Goal: Task Accomplishment & Management: Manage account settings

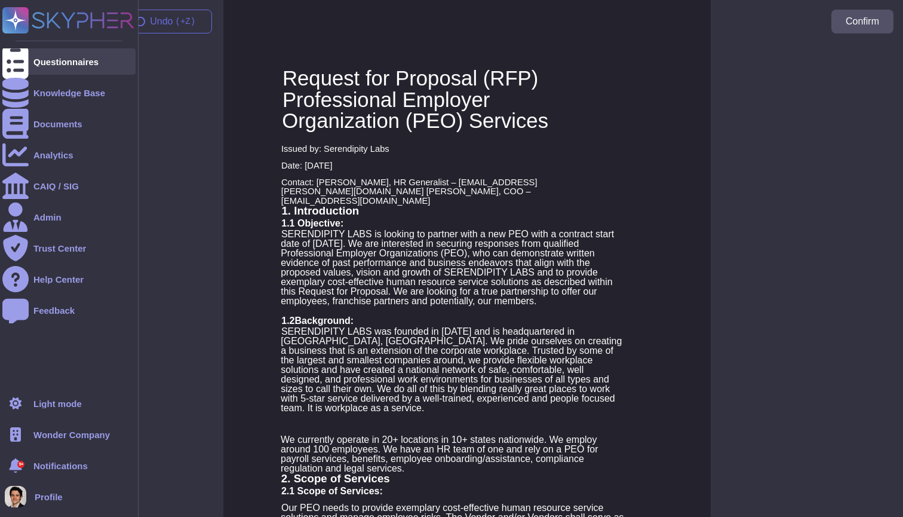
click at [20, 56] on icon at bounding box center [15, 61] width 26 height 35
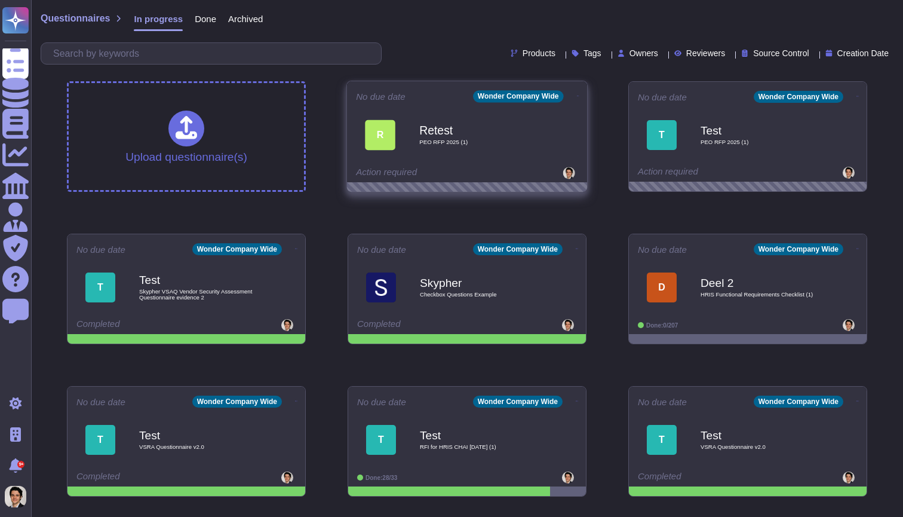
click at [489, 165] on div "R Retest PEO RFP 2025 (1)" at bounding box center [467, 135] width 222 height 60
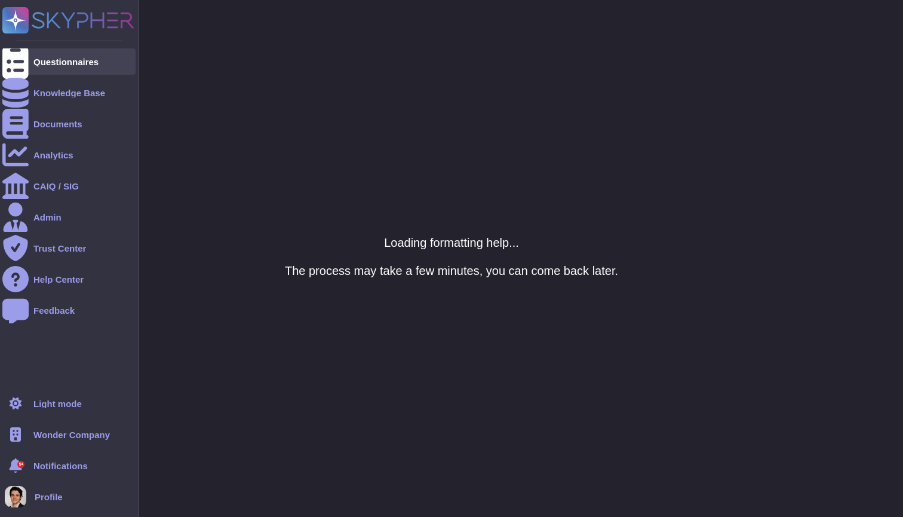
click at [12, 63] on icon at bounding box center [15, 61] width 26 height 35
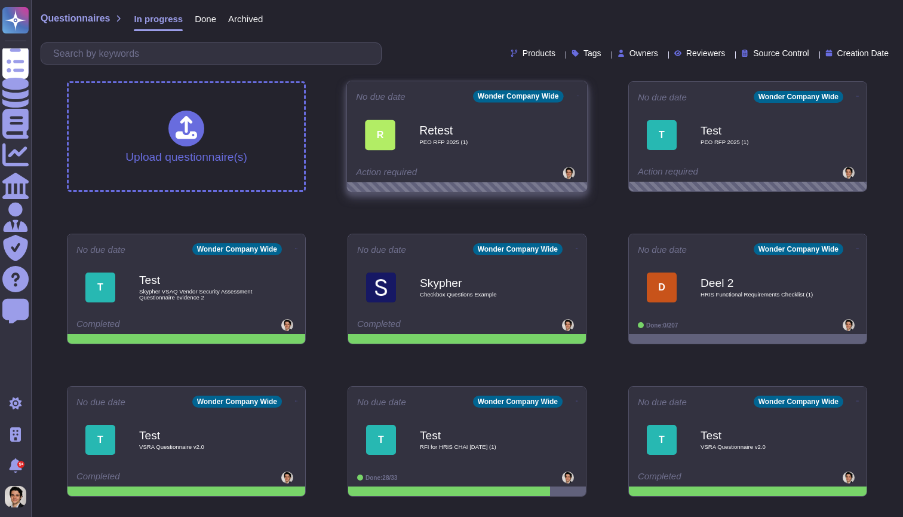
click at [577, 96] on icon at bounding box center [578, 96] width 2 height 1
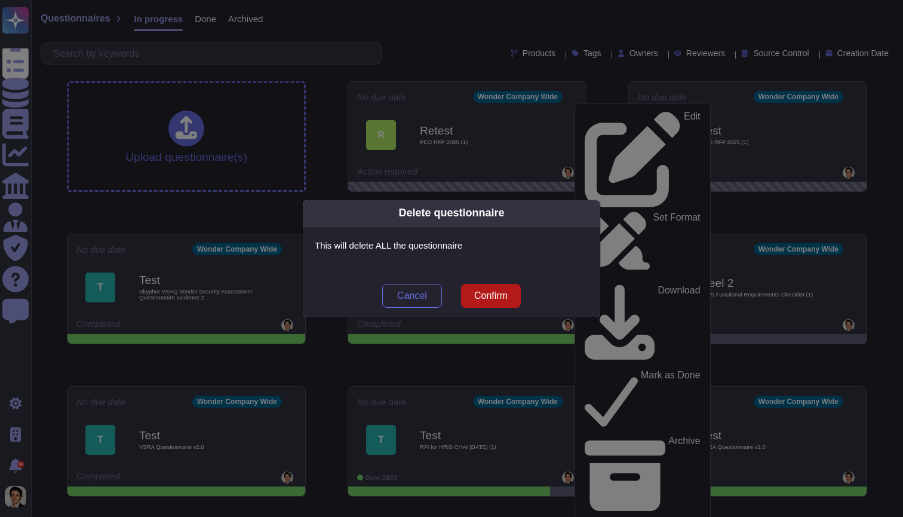
click at [482, 291] on span "Confirm" at bounding box center [490, 296] width 33 height 10
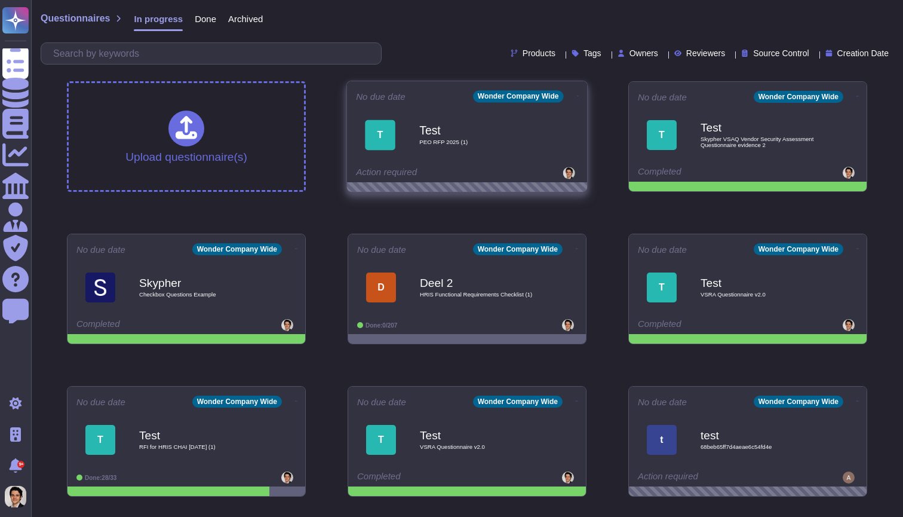
click at [577, 94] on icon at bounding box center [578, 95] width 2 height 3
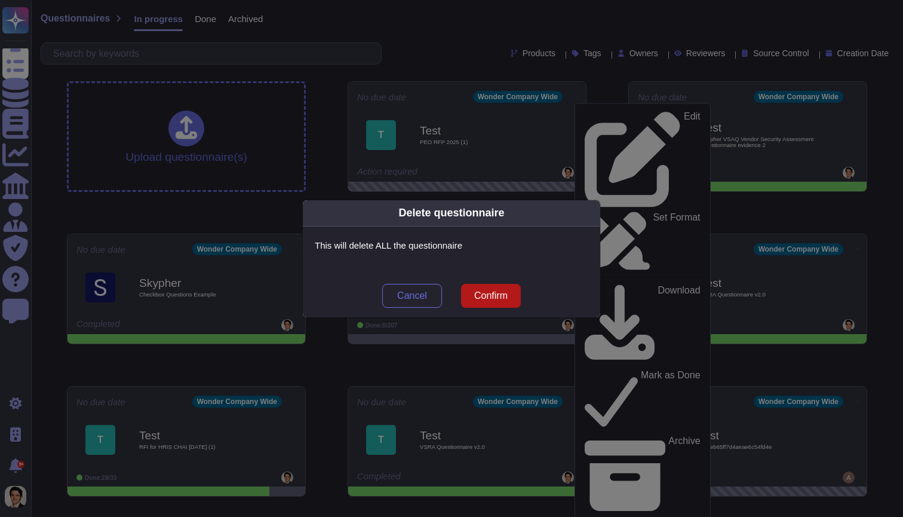
click at [492, 294] on span "Confirm" at bounding box center [490, 296] width 33 height 10
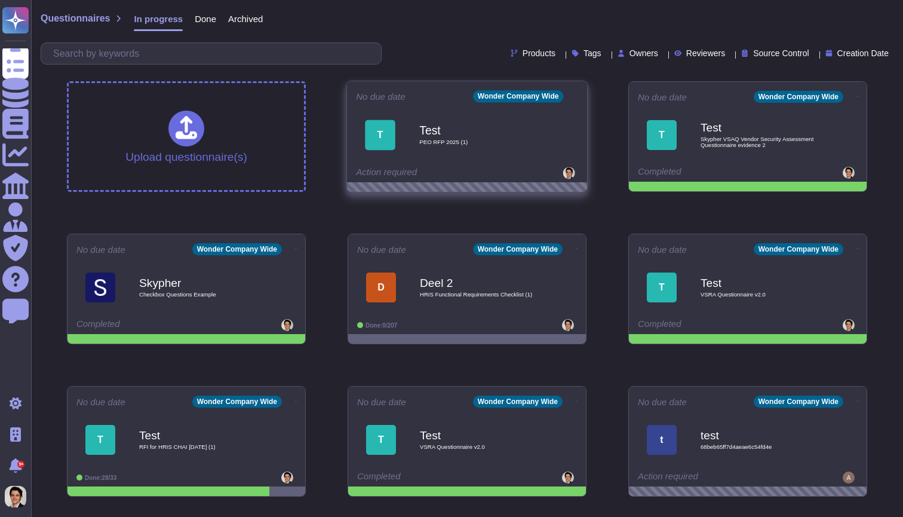
click at [577, 96] on icon at bounding box center [578, 95] width 2 height 3
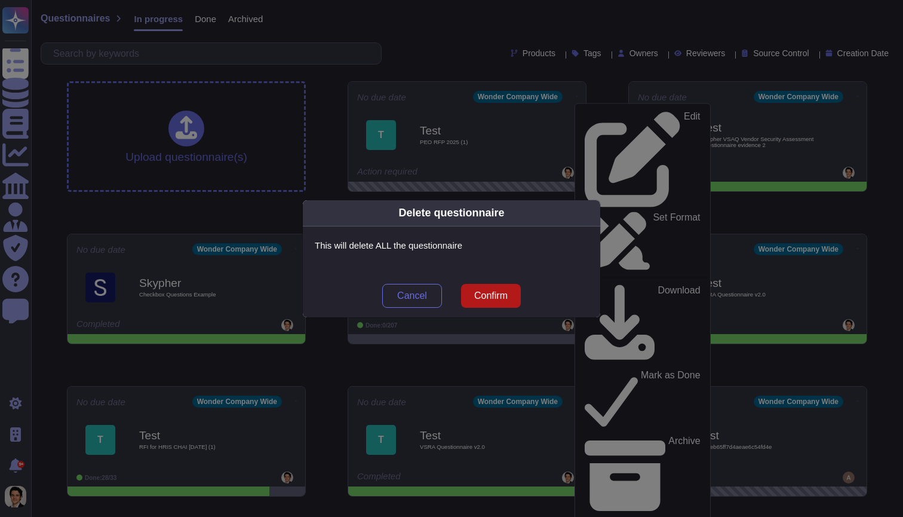
click at [494, 292] on span "Confirm" at bounding box center [490, 296] width 33 height 10
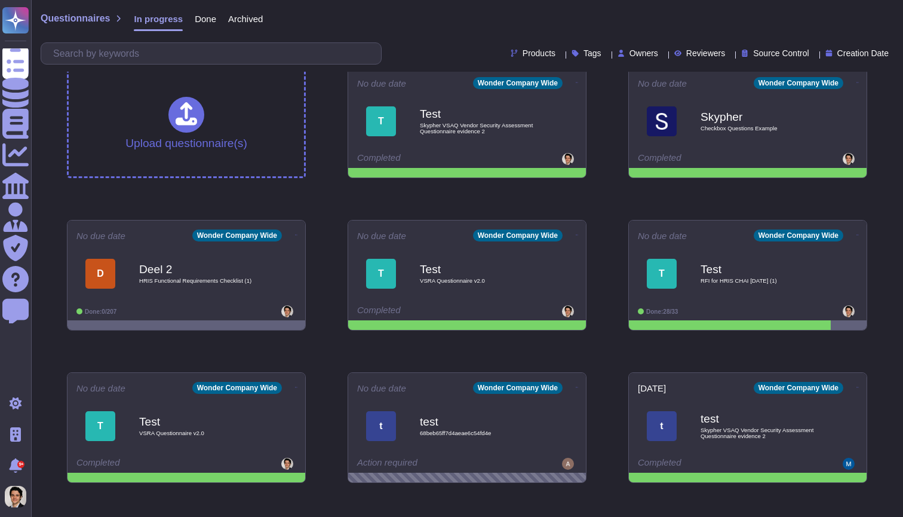
scroll to position [4, 0]
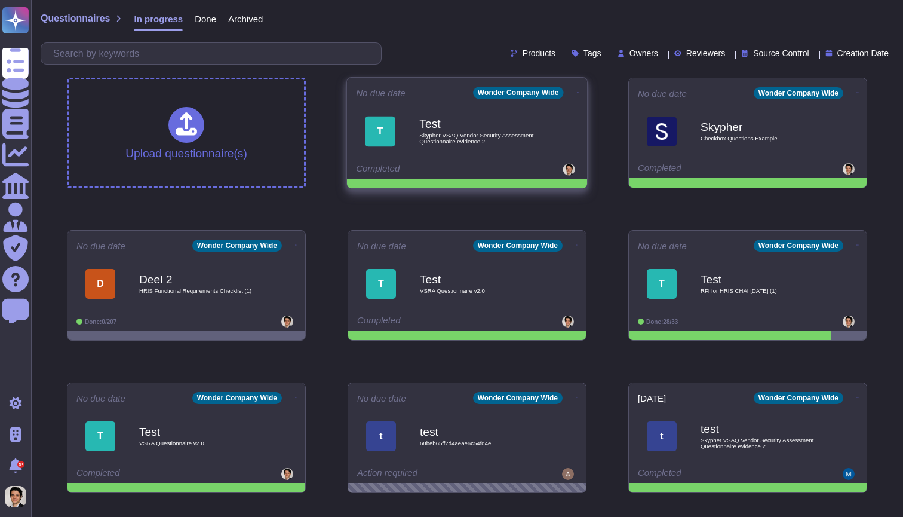
click at [577, 91] on icon at bounding box center [578, 92] width 2 height 3
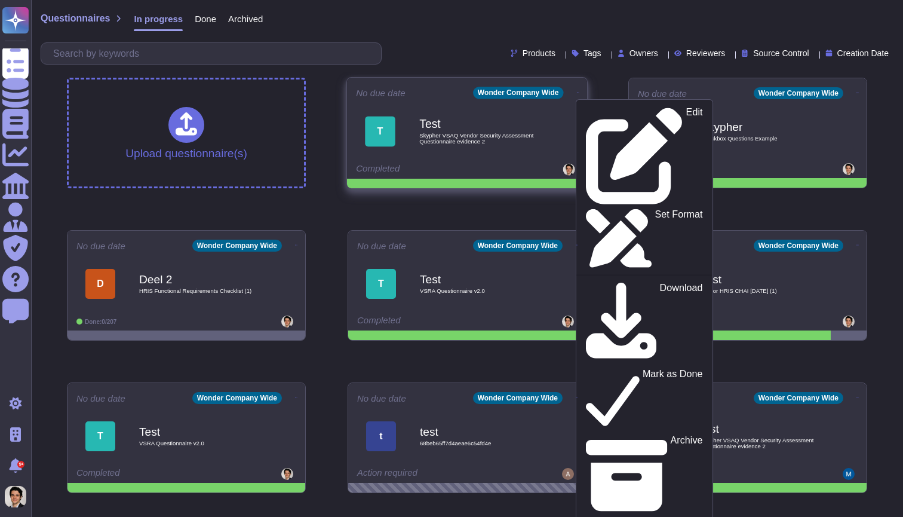
click at [590, 105] on div "Edit Set Format Download Mark as Done Archive Analytics Delete Export to Knowle…" at bounding box center [644, 426] width 137 height 654
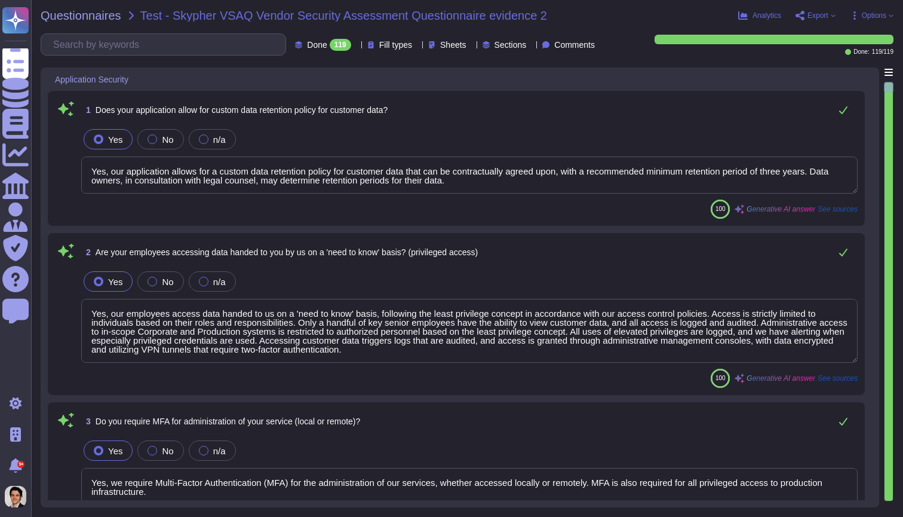
type textarea "Yes, our application allows for a custom data retention policy for customer dat…"
type textarea "Yes, our employees access data handed to us on a 'need to know' basis, followin…"
type textarea "Yes, we require Multi-Factor Authentication (MFA) for the administration of our…"
type textarea "Yes, our application allows for a custom data retention policy for customer dat…"
type textarea "Yes, our employees access data handed to us on a 'need to know' basis, followin…"
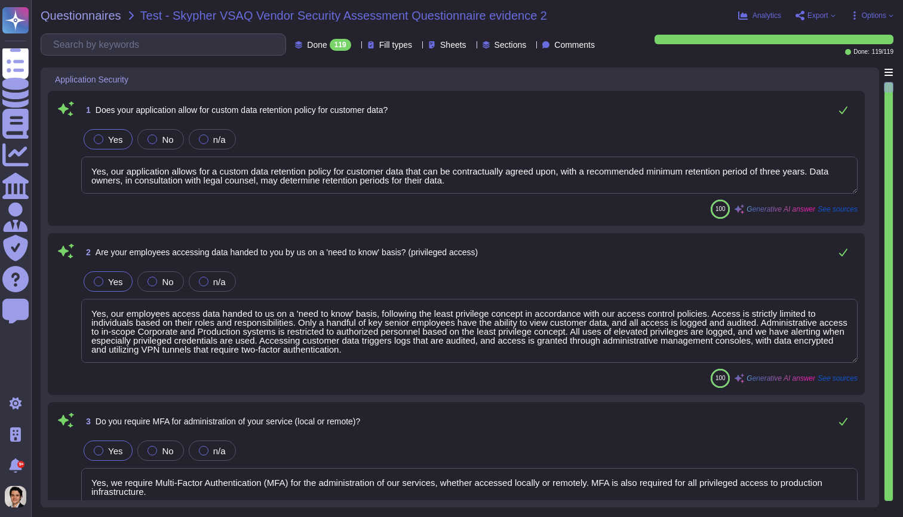
click at [32, 65] on div "Questionnaires Test - Skypher VSAQ Vendor Security Assessment Questionnaire evi…" at bounding box center [467, 258] width 872 height 517
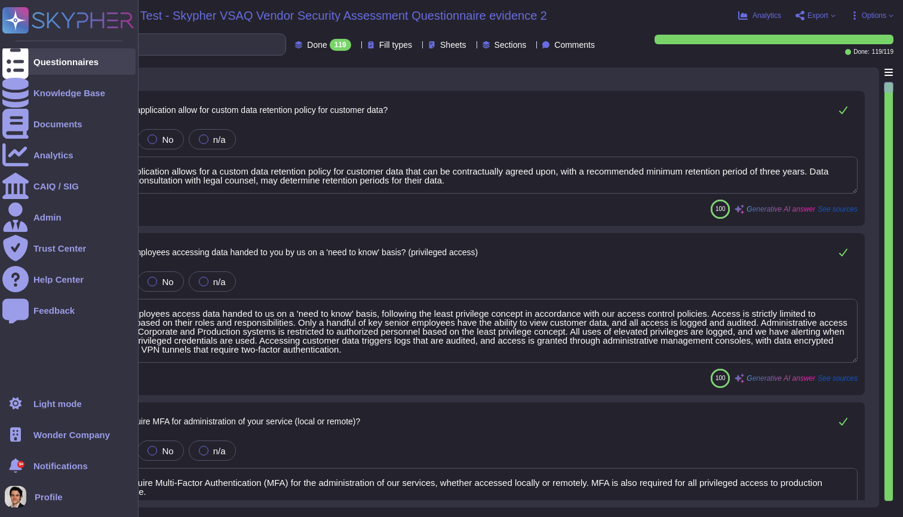
click at [5, 63] on div at bounding box center [15, 61] width 26 height 26
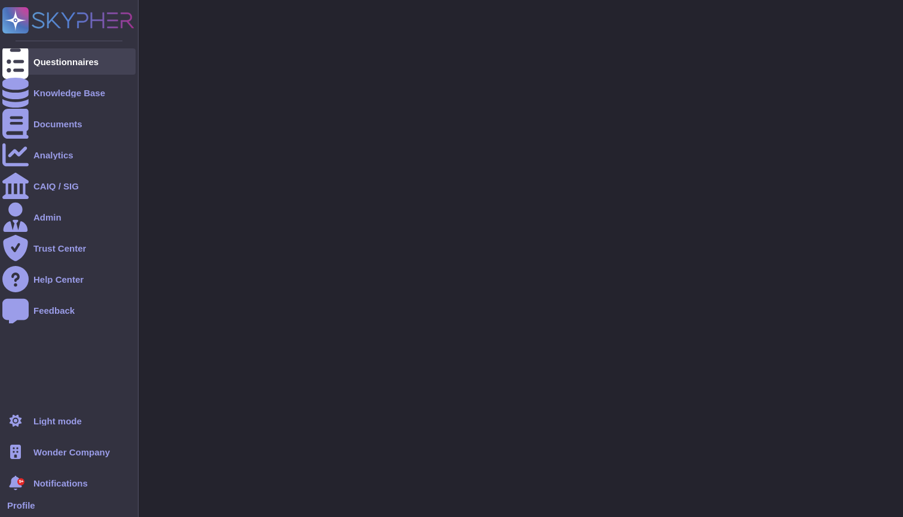
click at [30, 69] on div "Questionnaires" at bounding box center [68, 61] width 133 height 26
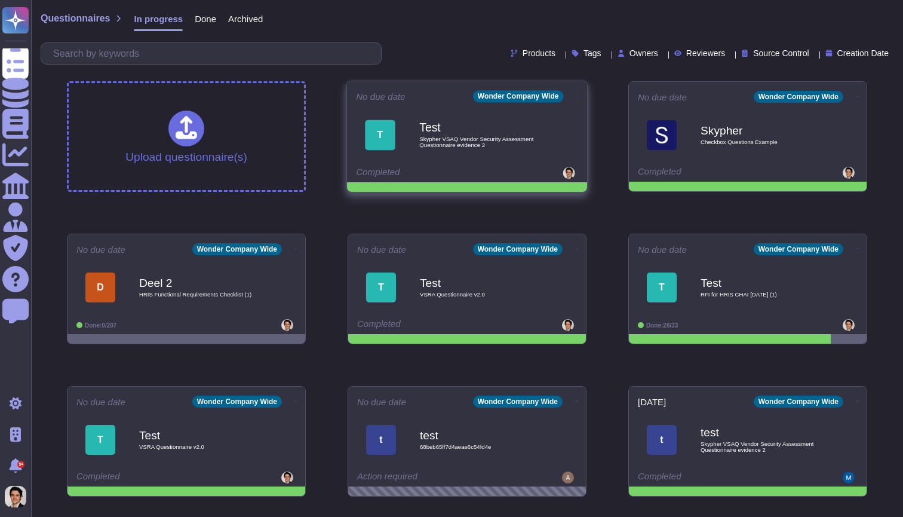
click at [577, 94] on icon at bounding box center [578, 95] width 2 height 3
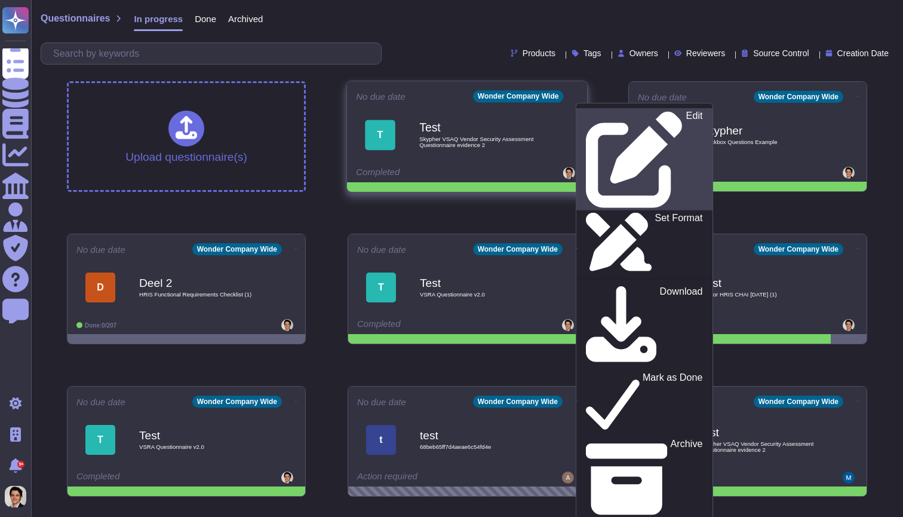
click at [687, 116] on p "Edit" at bounding box center [695, 159] width 17 height 97
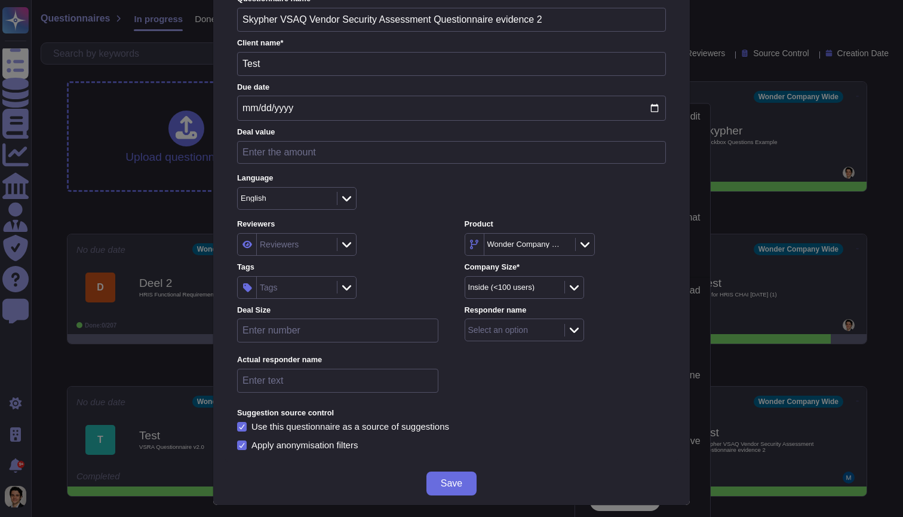
scroll to position [64, 0]
click at [324, 243] on div "Reviewers" at bounding box center [295, 245] width 77 height 22
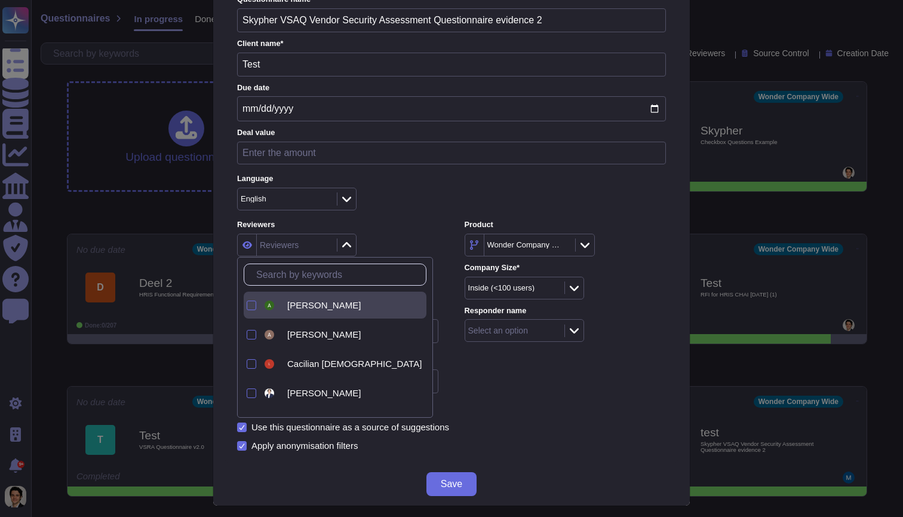
click at [315, 302] on span "Adriano Del Gallo" at bounding box center [323, 305] width 73 height 11
click at [460, 486] on button "Save" at bounding box center [452, 484] width 50 height 24
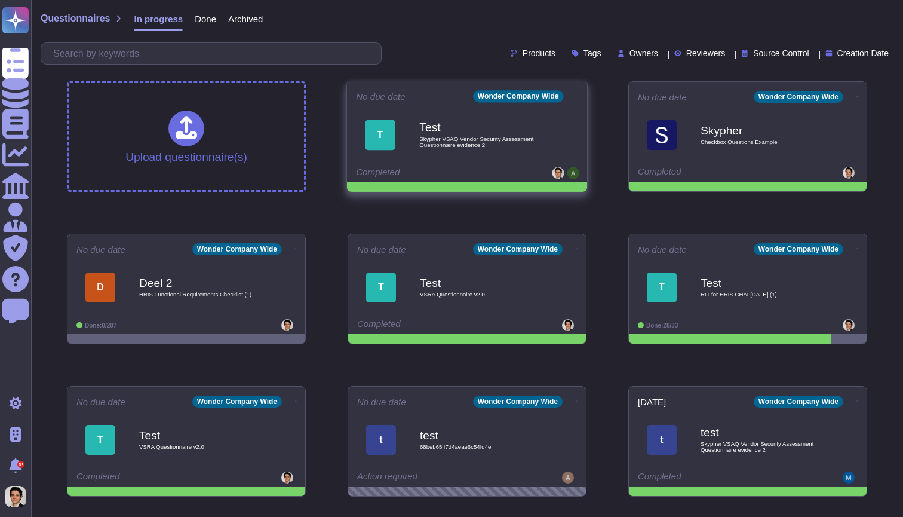
click at [497, 157] on div "Test Skypher VSAQ Vendor Security Assessment Questionnaire evidence 2" at bounding box center [479, 135] width 121 height 48
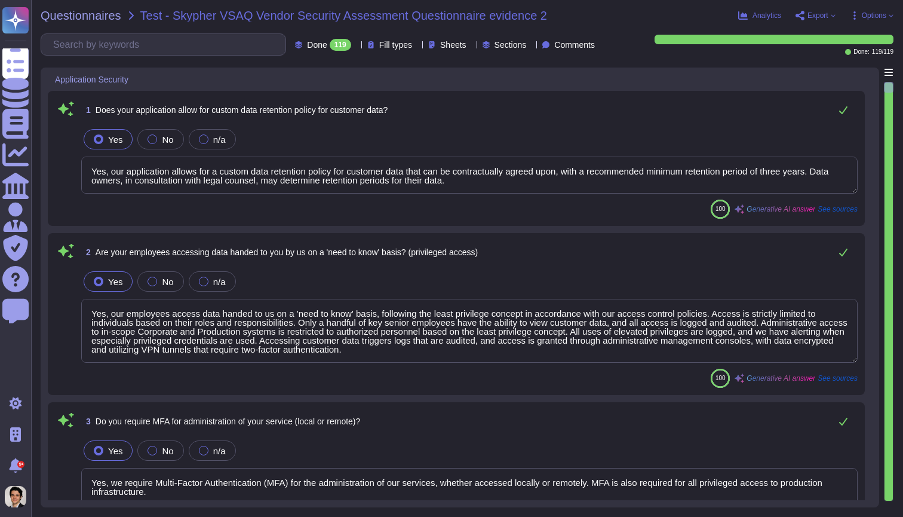
type textarea "Yes, our application allows for a custom data retention policy for customer dat…"
type textarea "Yes, our employees access data handed to us on a 'need to know' basis, followin…"
type textarea "Yes, we require Multi-Factor Authentication (MFA) for the administration of our…"
type textarea "Yes, our application allows for a custom data retention policy for customer dat…"
type textarea "Yes, our employees access data handed to us on a 'need to know' basis, followin…"
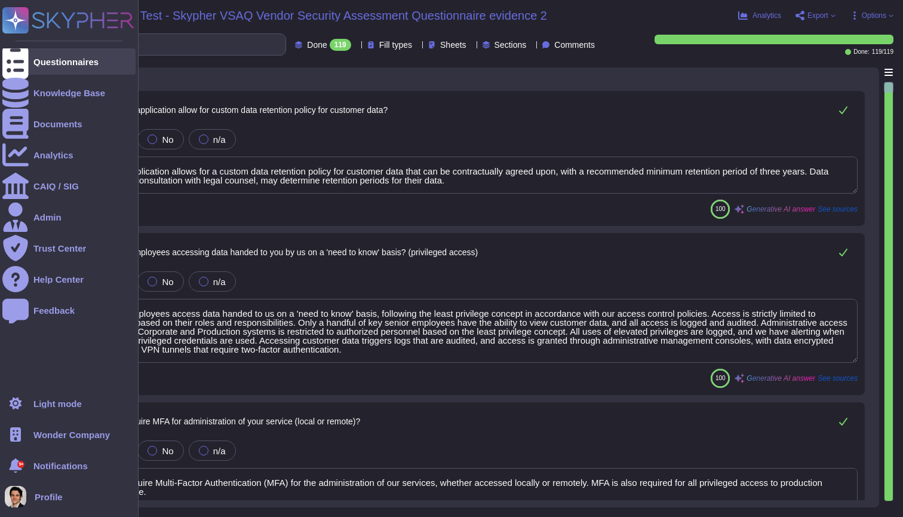
click at [23, 63] on div at bounding box center [15, 61] width 26 height 26
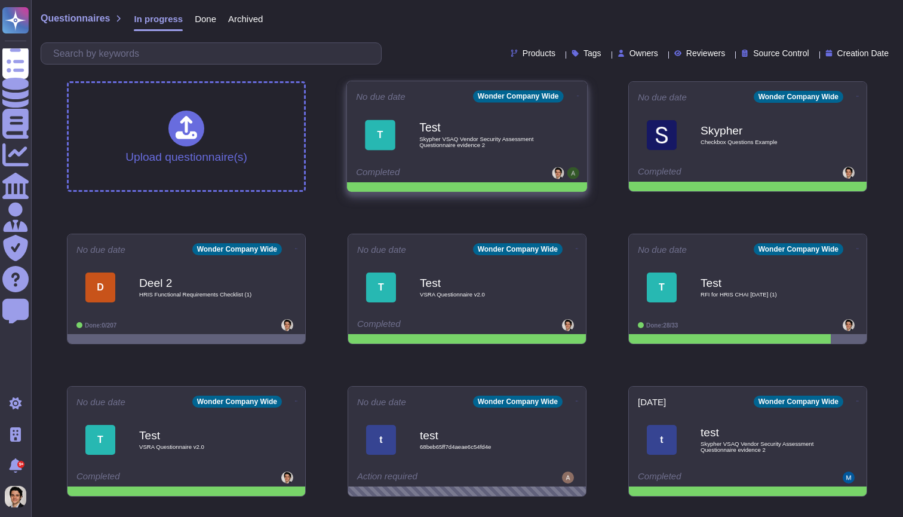
click at [577, 94] on icon at bounding box center [578, 95] width 2 height 3
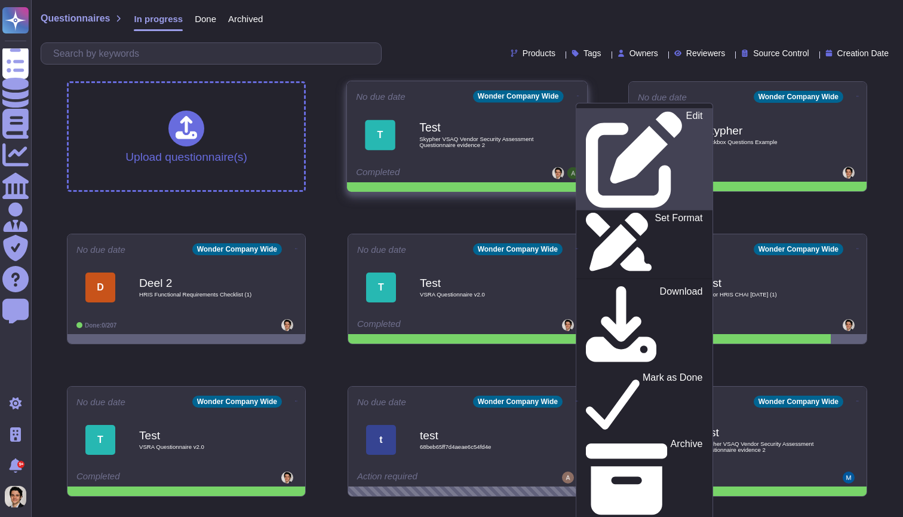
click at [615, 117] on div "Edit" at bounding box center [644, 159] width 117 height 97
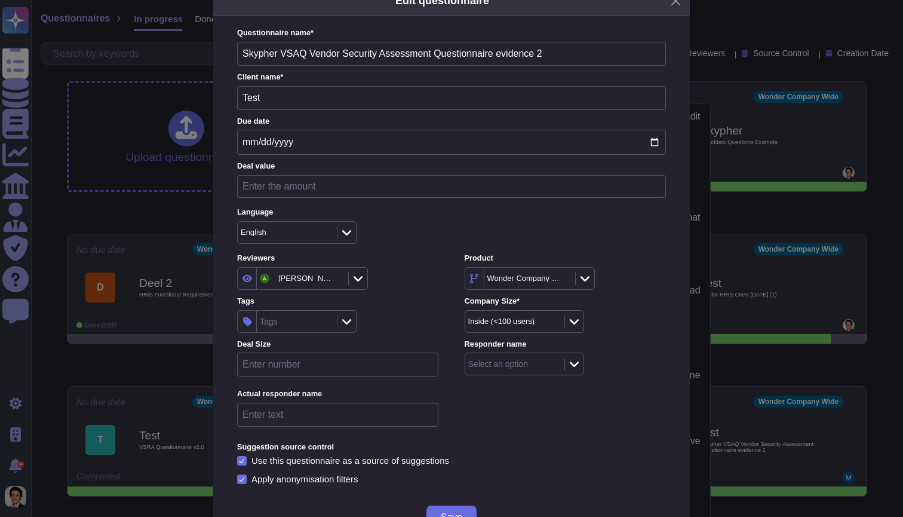
scroll to position [35, 0]
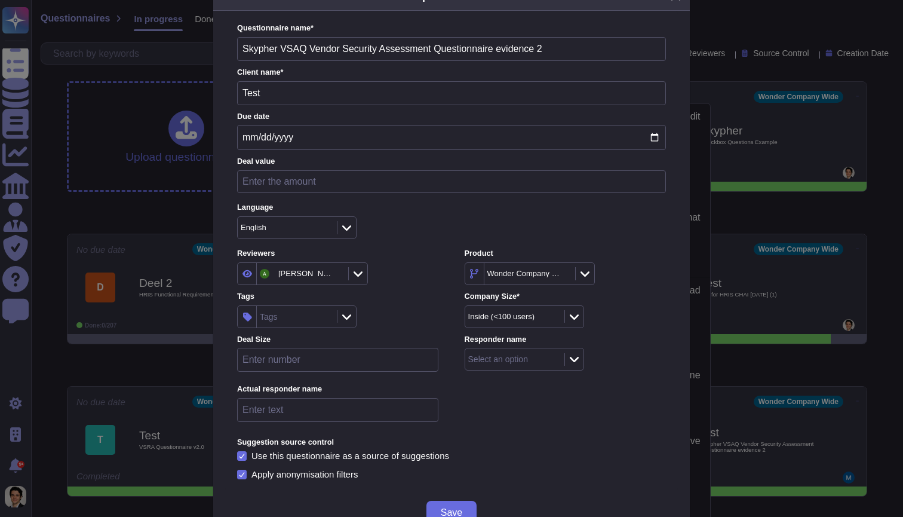
click at [336, 274] on icon at bounding box center [336, 274] width 0 height 0
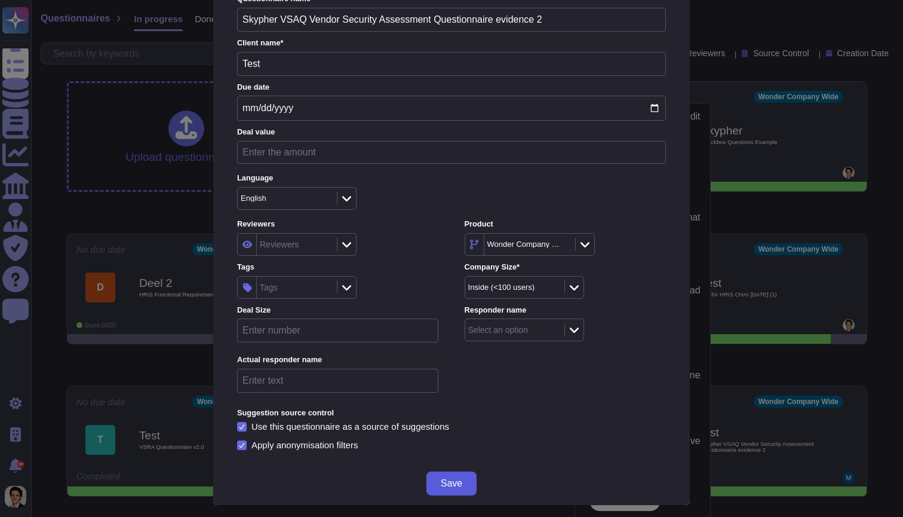
scroll to position [64, 0]
click at [447, 480] on span "Save" at bounding box center [452, 484] width 22 height 10
